Goal: Information Seeking & Learning: Learn about a topic

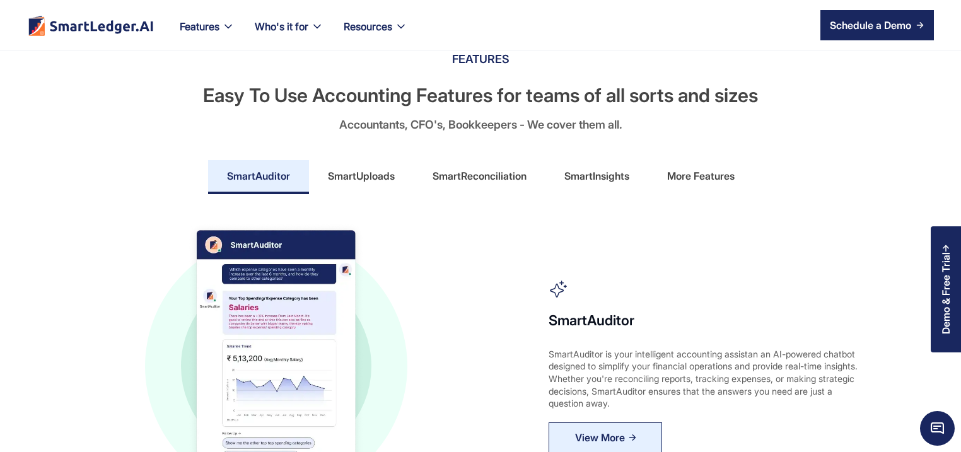
scroll to position [606, 0]
click at [696, 173] on div "More Features" at bounding box center [700, 175] width 67 height 20
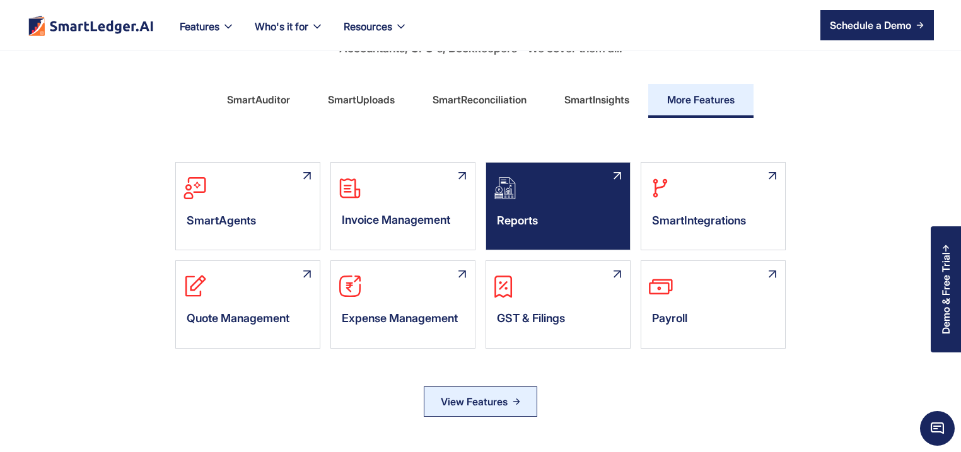
scroll to position [727, 0]
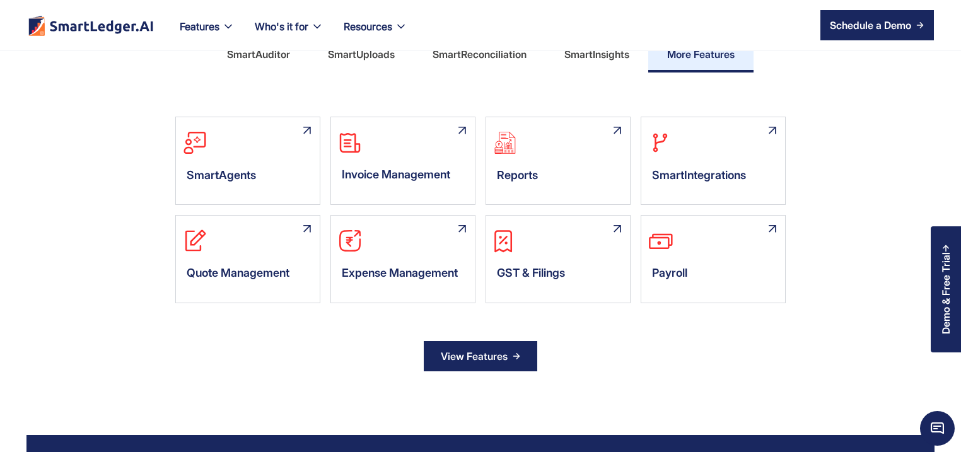
click at [493, 353] on div "View Features" at bounding box center [474, 356] width 67 height 20
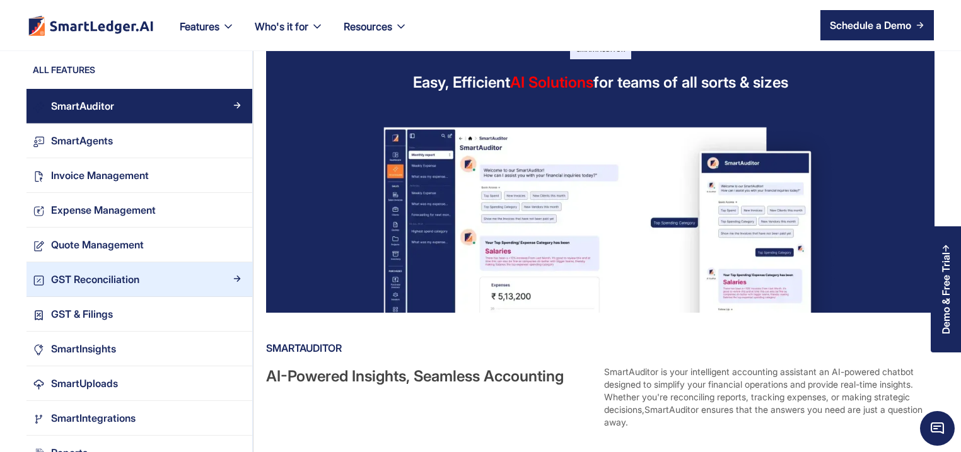
scroll to position [61, 0]
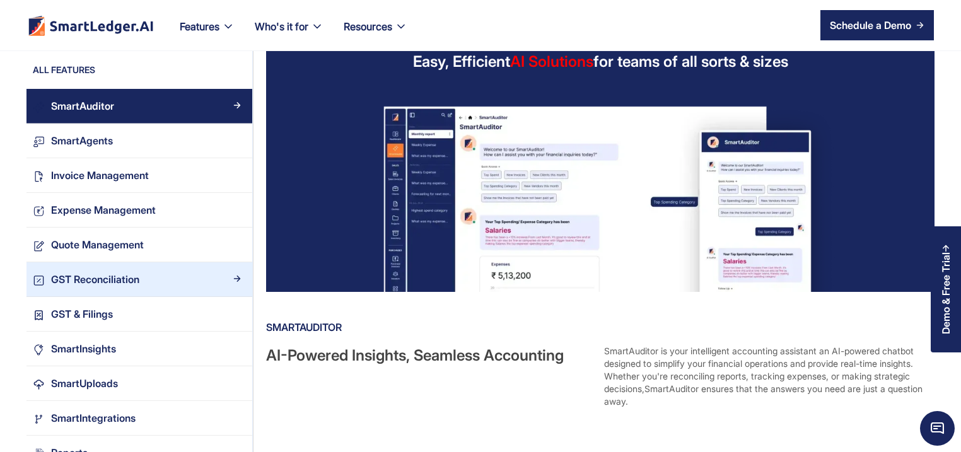
click at [175, 277] on div "GST Reconciliation" at bounding box center [145, 279] width 201 height 17
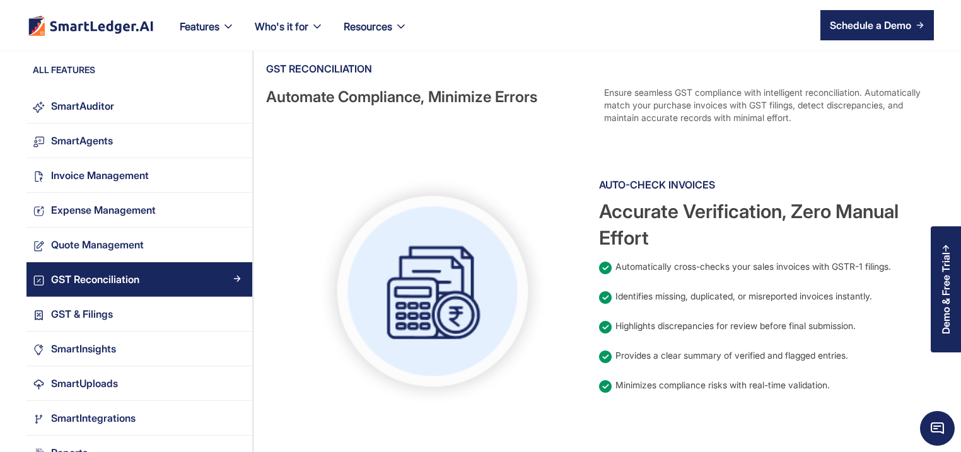
scroll to position [182, 0]
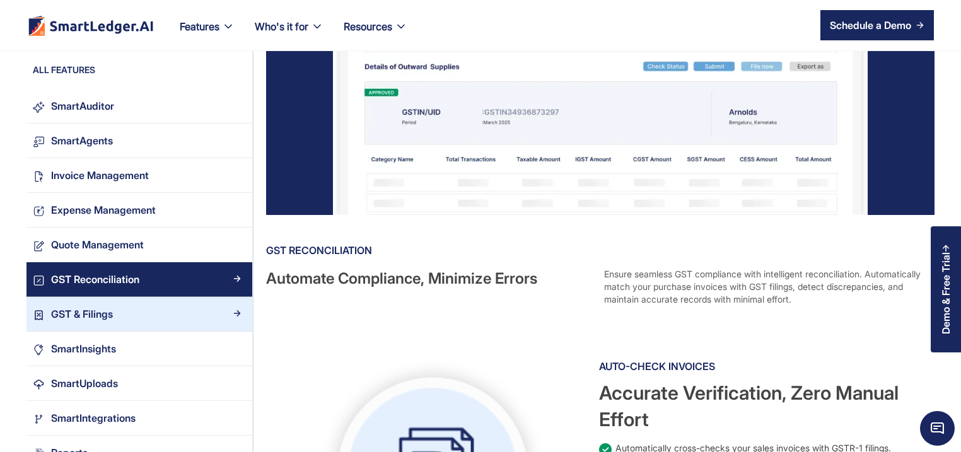
click at [96, 313] on div "GST & Filings" at bounding box center [82, 314] width 62 height 17
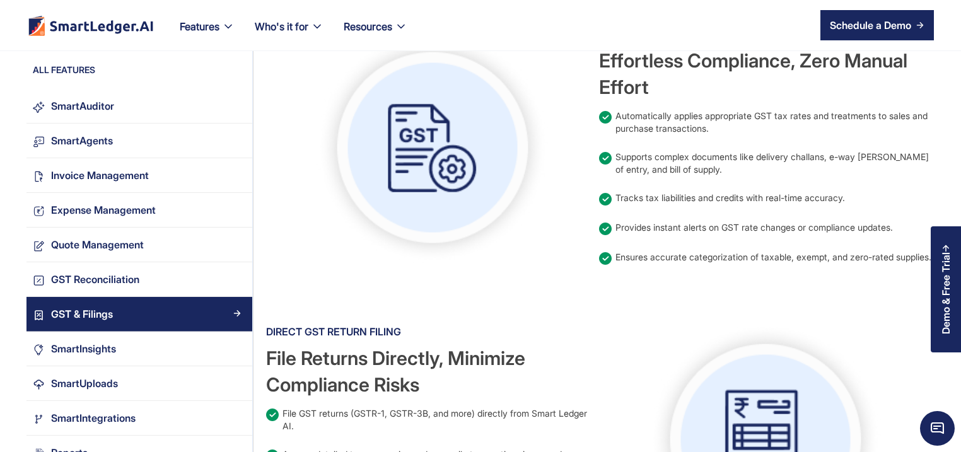
scroll to position [363, 0]
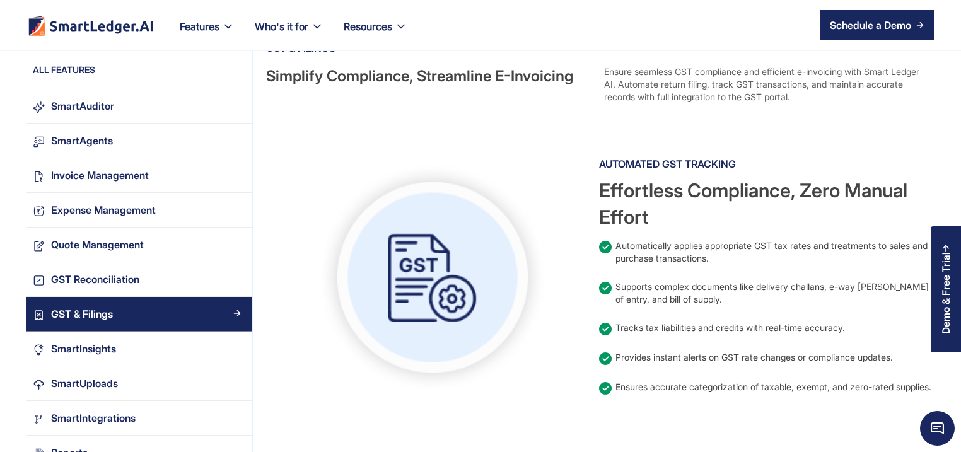
click at [434, 290] on img at bounding box center [432, 277] width 233 height 233
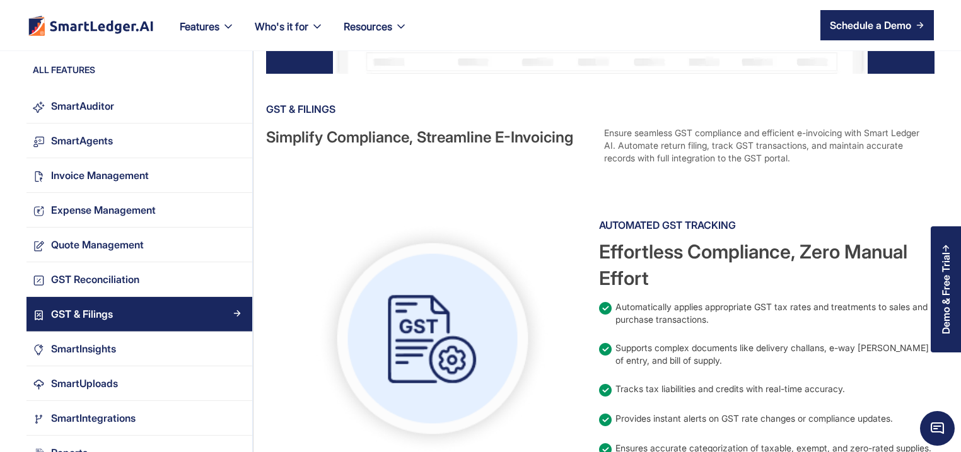
scroll to position [303, 0]
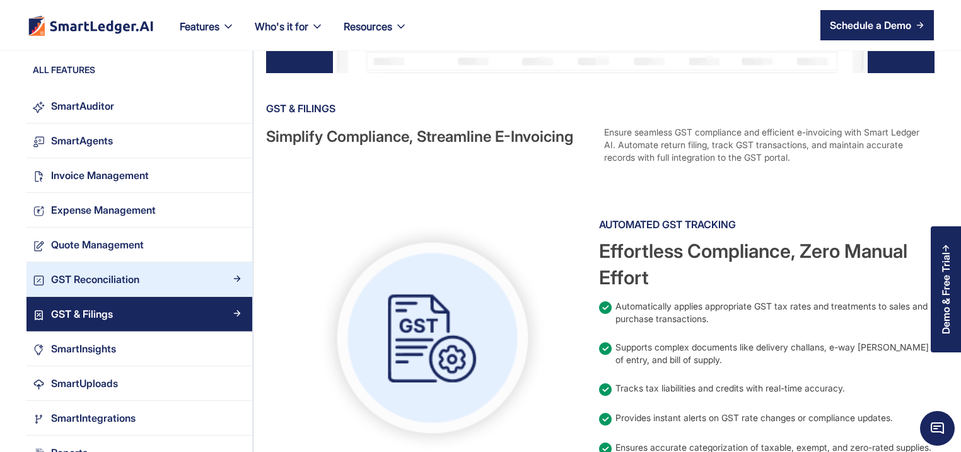
click at [115, 273] on div "GST Reconciliation" at bounding box center [95, 279] width 88 height 17
